Goal: Information Seeking & Learning: Learn about a topic

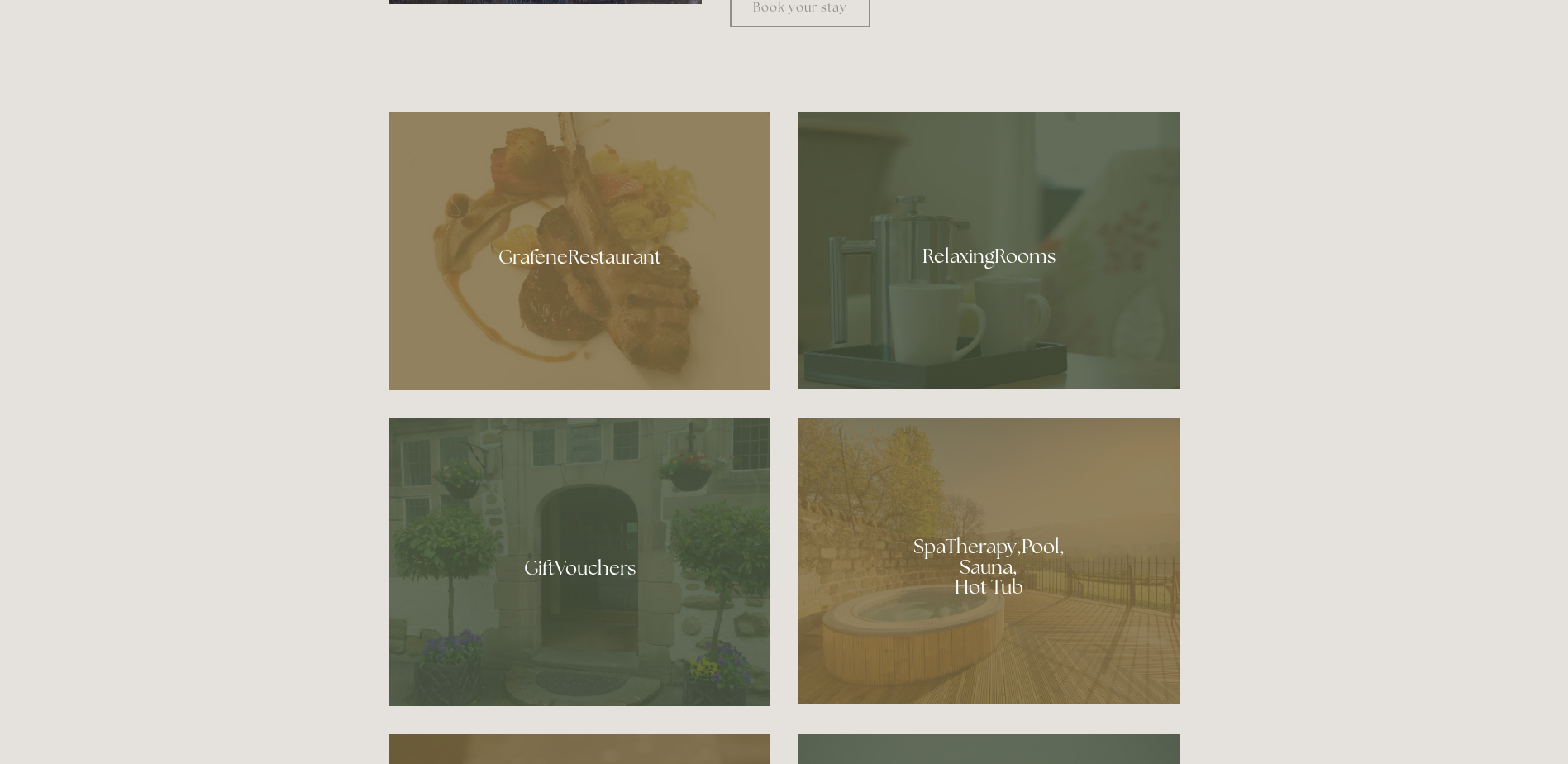
scroll to position [1074, 0]
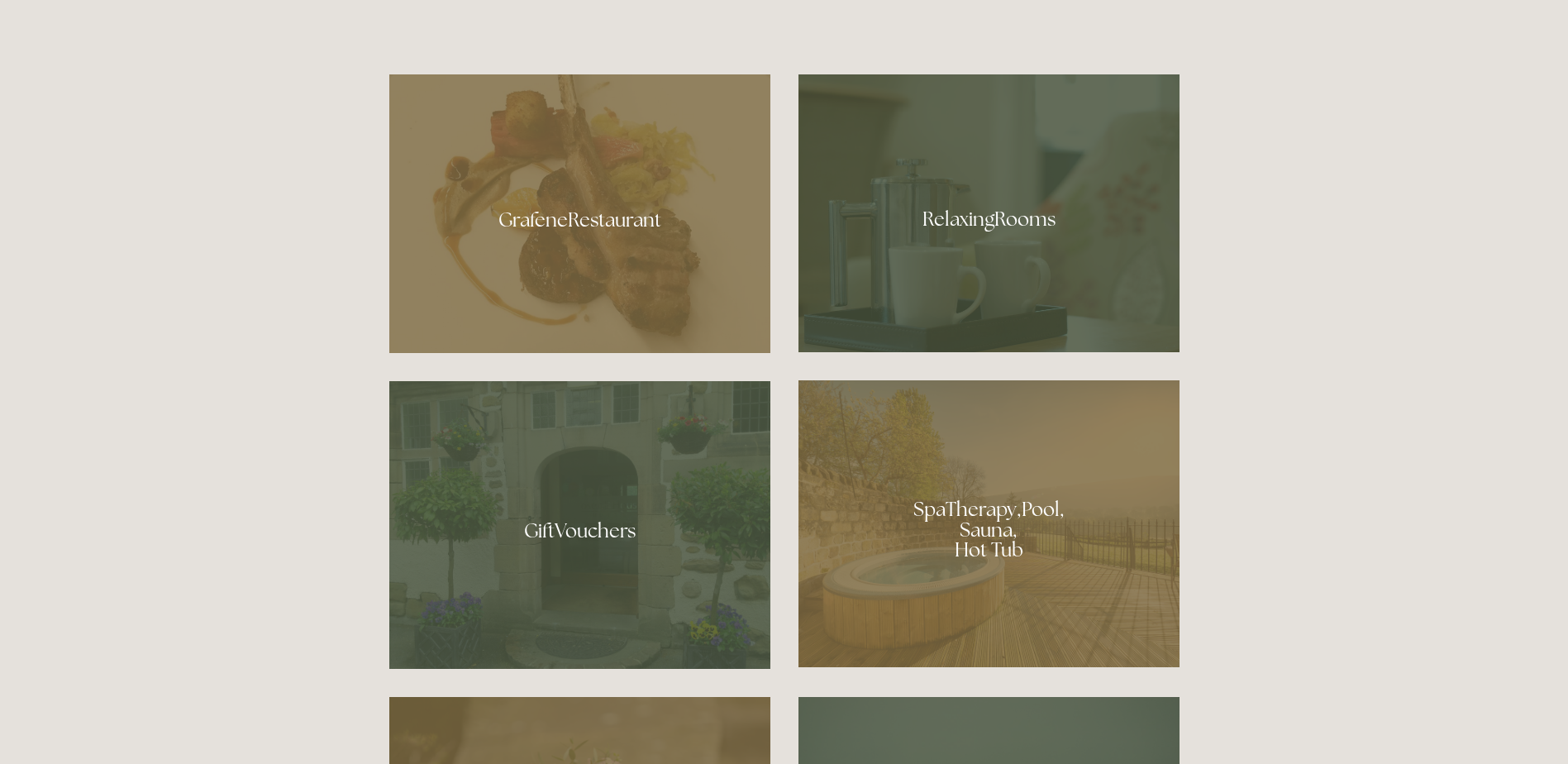
click at [983, 511] on div at bounding box center [989, 523] width 381 height 287
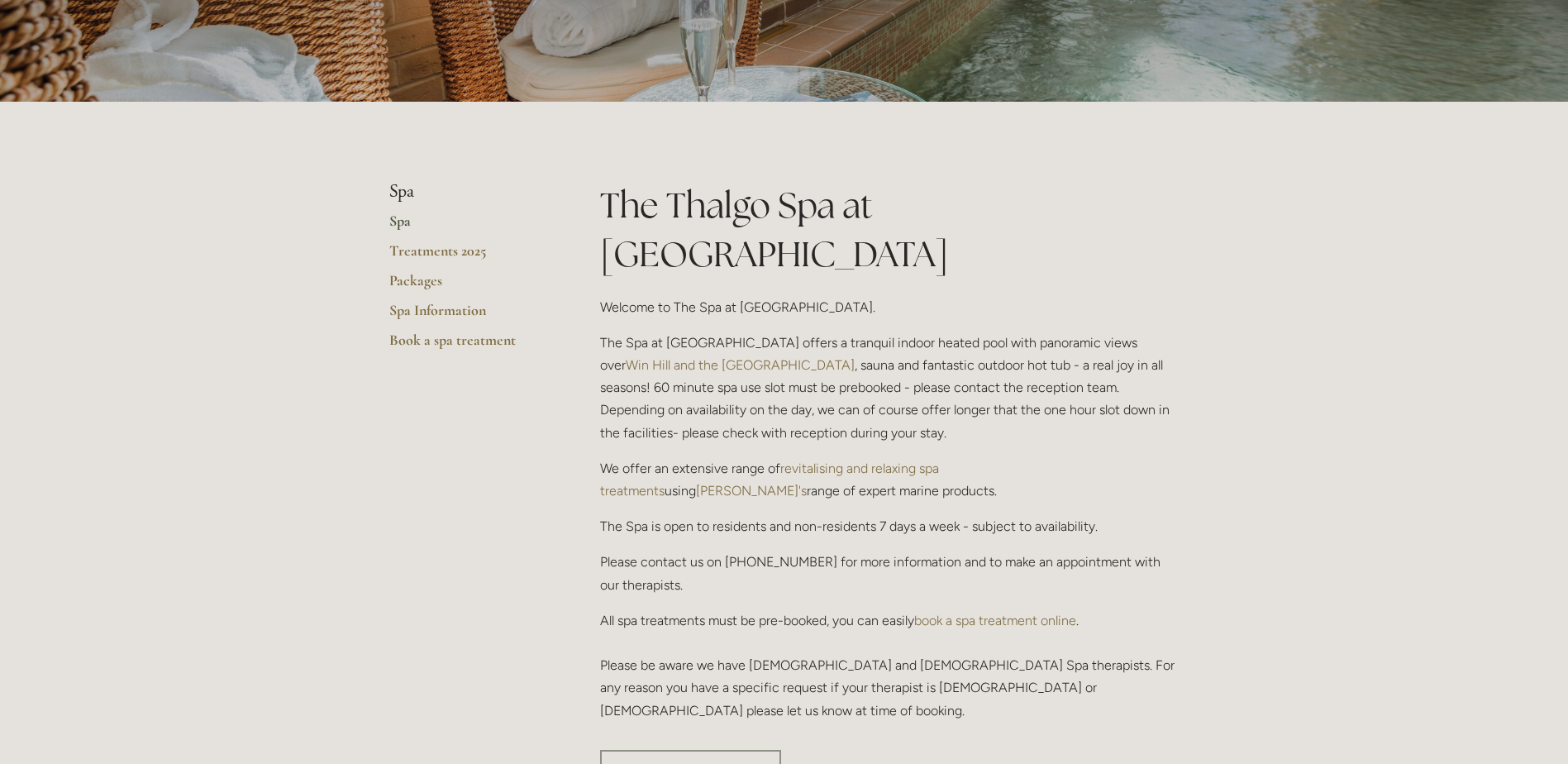
scroll to position [248, 0]
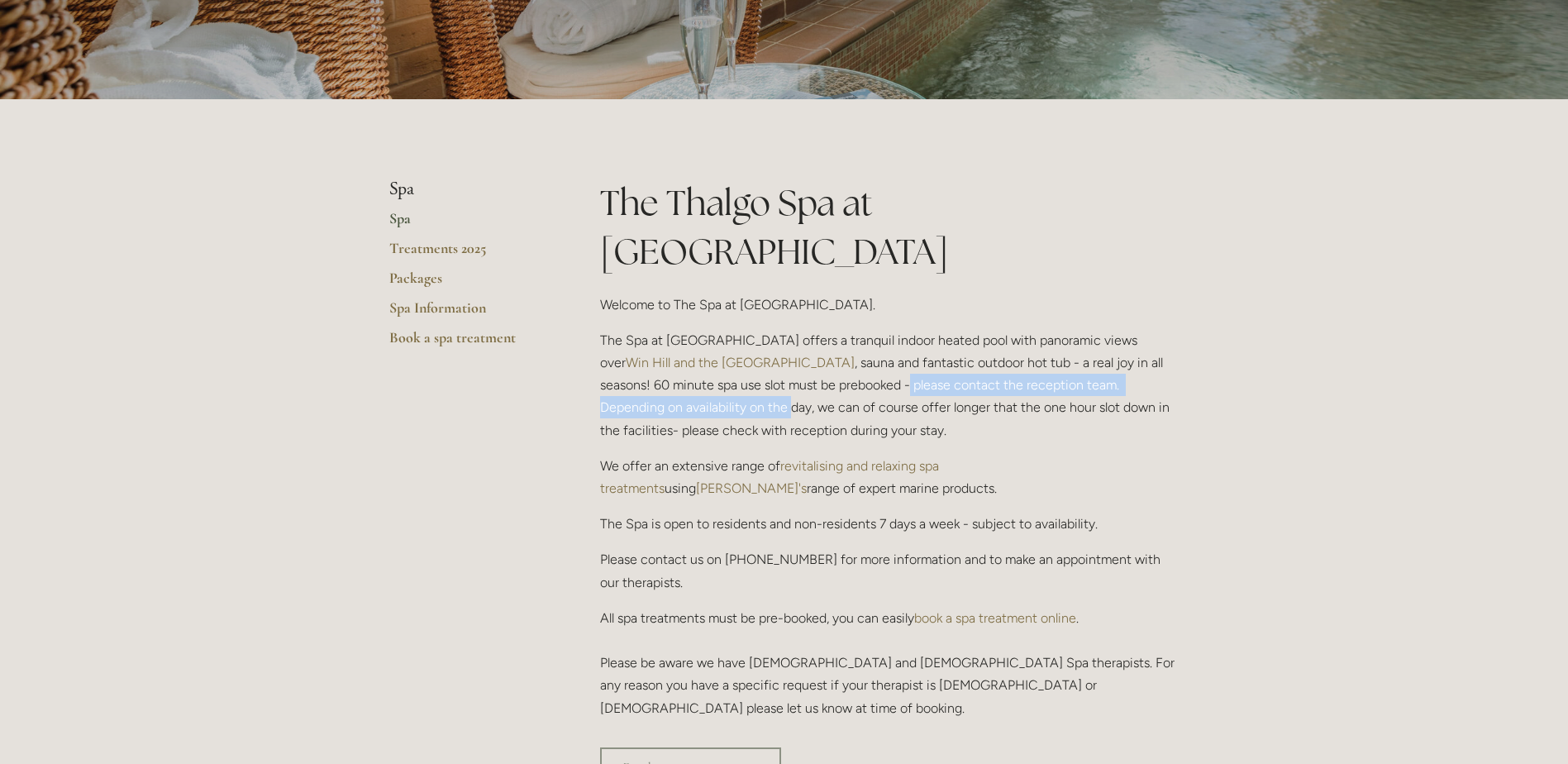
drag, startPoint x: 768, startPoint y: 336, endPoint x: 1189, endPoint y: 341, distance: 421.0
click at [1189, 341] on div "The Thalgo Spa at Losehill House Welcome to The Spa at Losehill House. The Spa …" at bounding box center [890, 456] width 608 height 555
click at [689, 513] on p "The Spa is open to residents and non-residents 7 days a week - subject to avail…" at bounding box center [890, 524] width 579 height 23
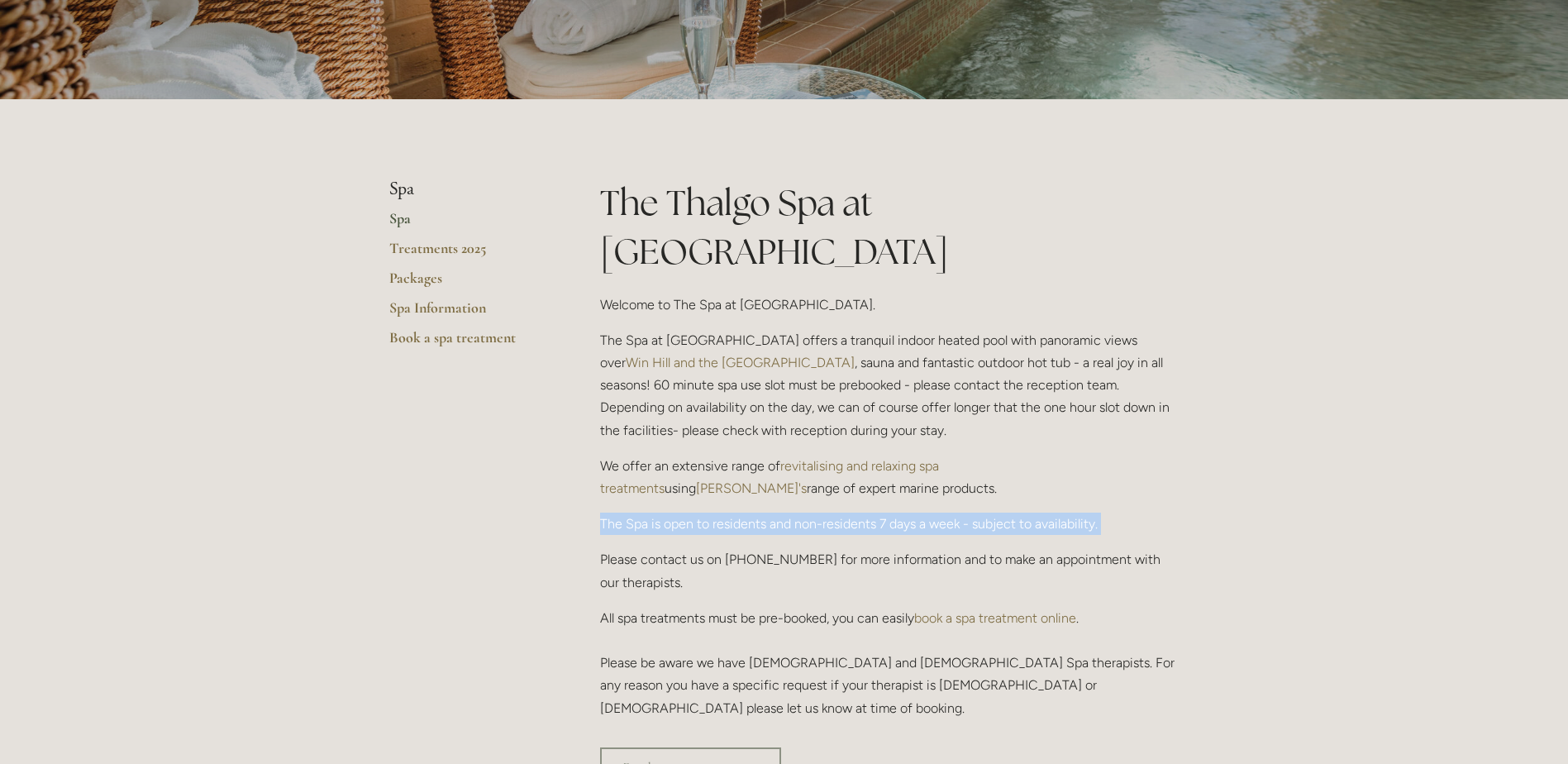
click at [689, 513] on p "The Spa is open to residents and non-residents 7 days a week - subject to avail…" at bounding box center [890, 524] width 579 height 23
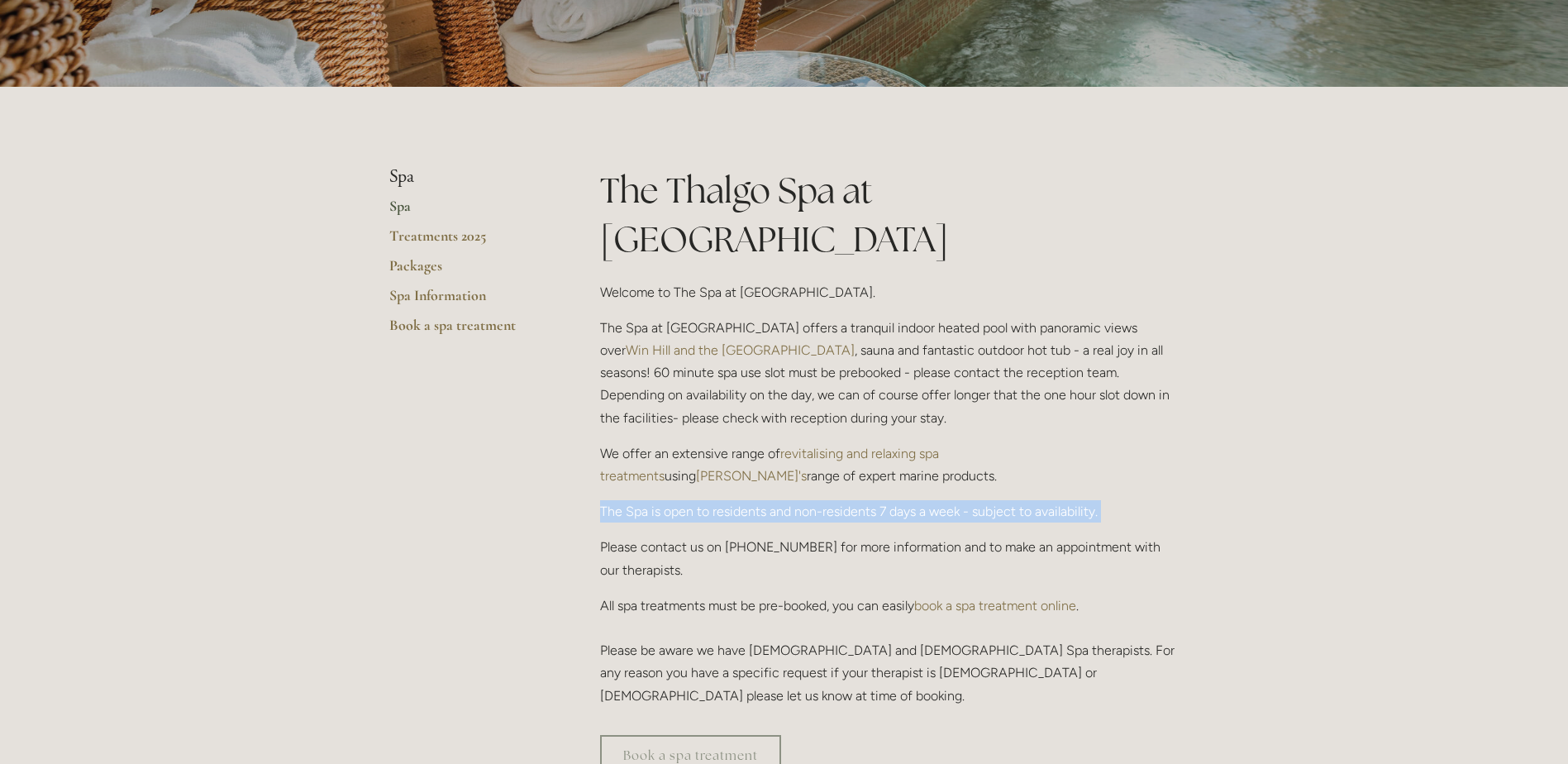
scroll to position [0, 0]
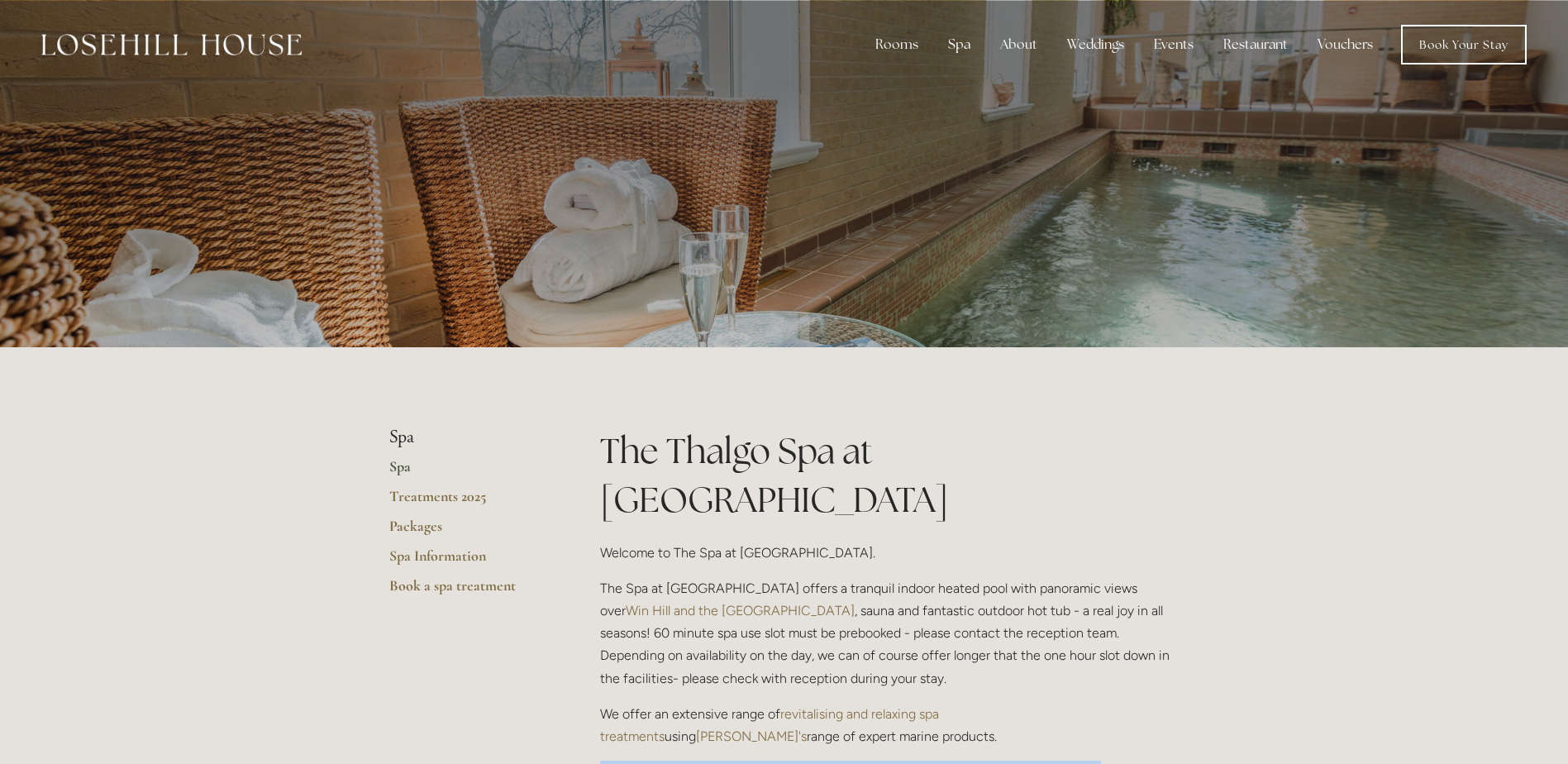
click at [392, 464] on link "Spa" at bounding box center [468, 472] width 158 height 29
click at [469, 500] on link "Treatments 2025" at bounding box center [468, 501] width 158 height 29
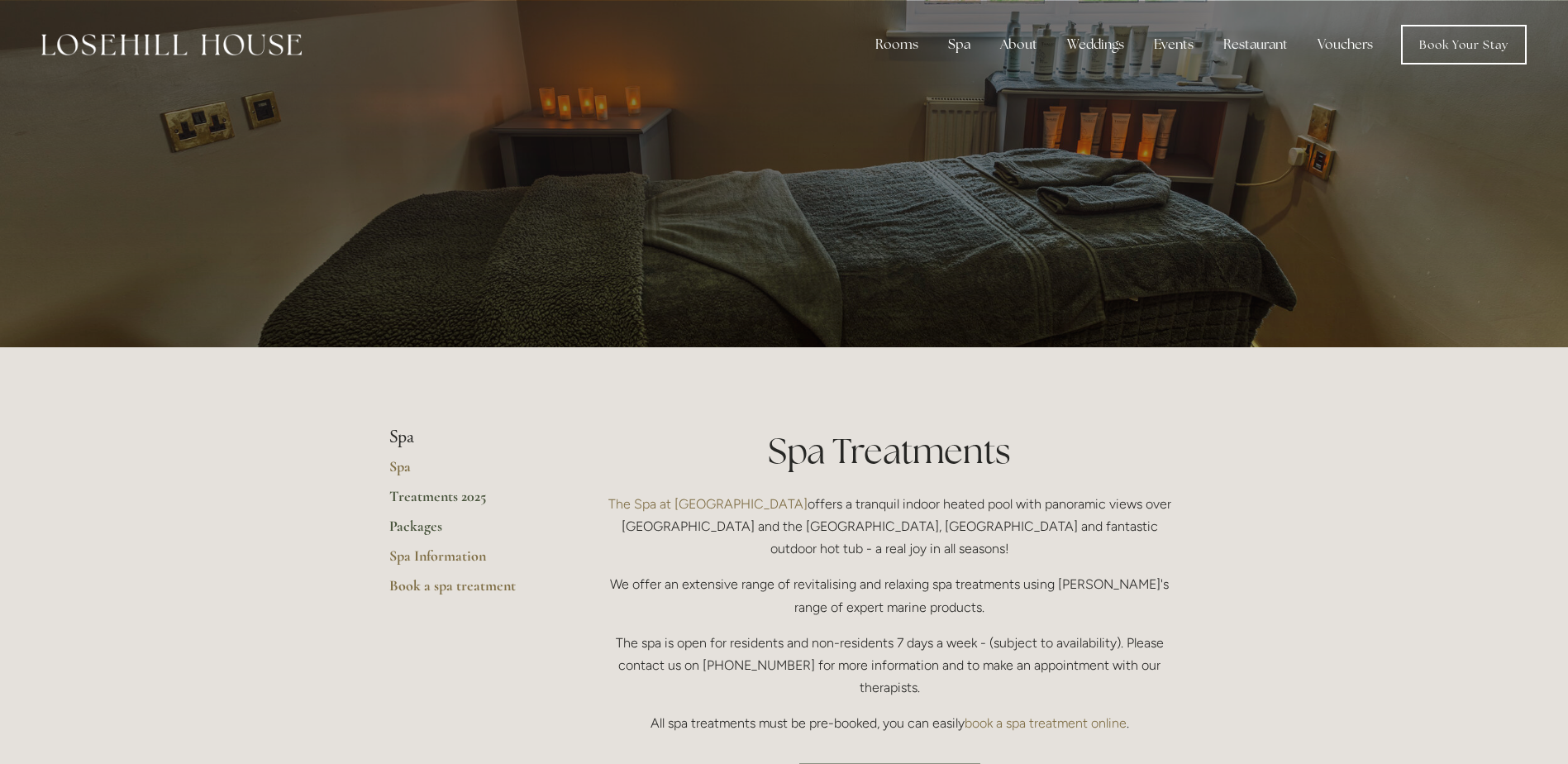
click at [417, 526] on link "Packages" at bounding box center [468, 532] width 158 height 29
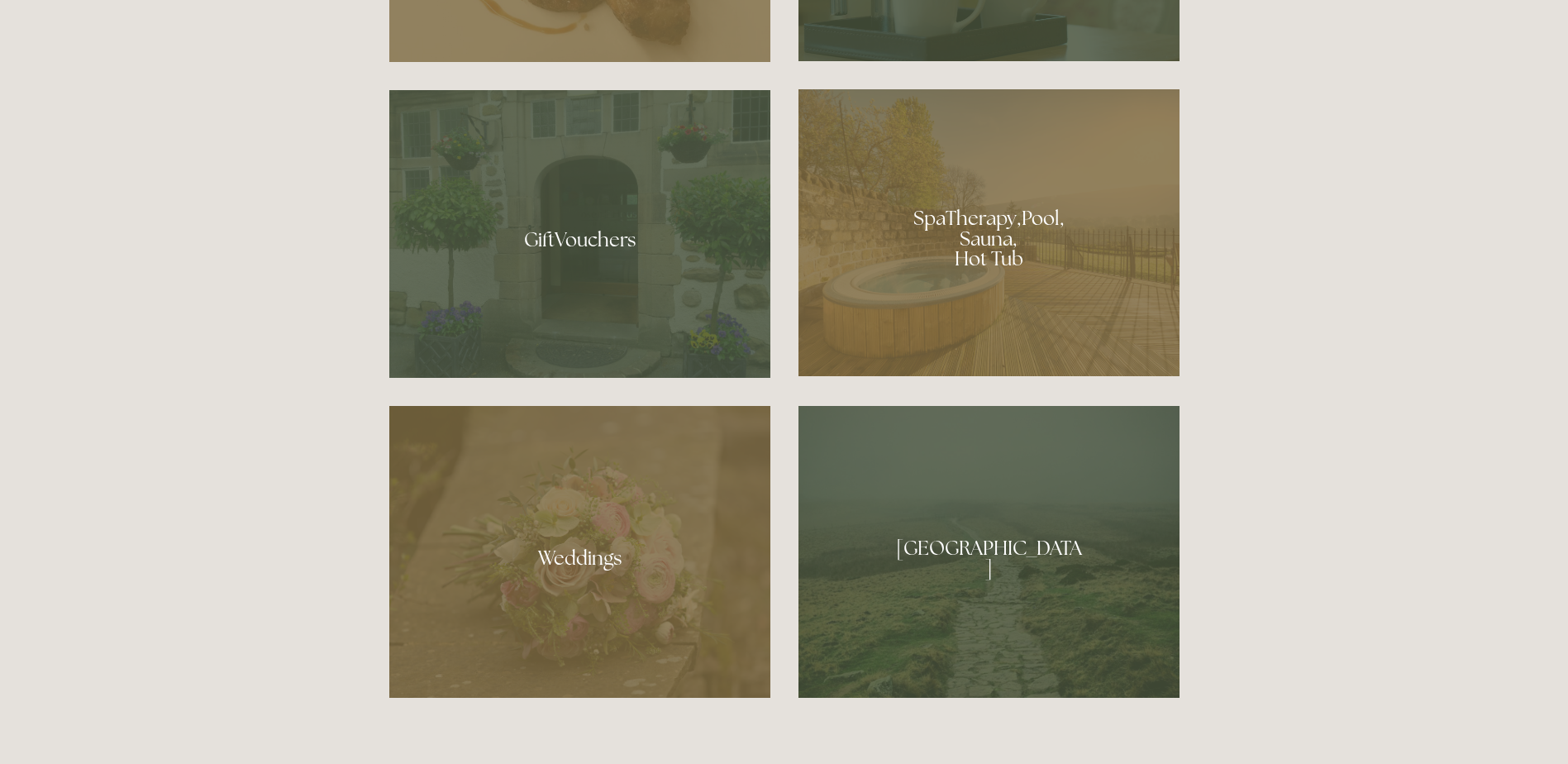
scroll to position [1405, 0]
